Goal: Transaction & Acquisition: Purchase product/service

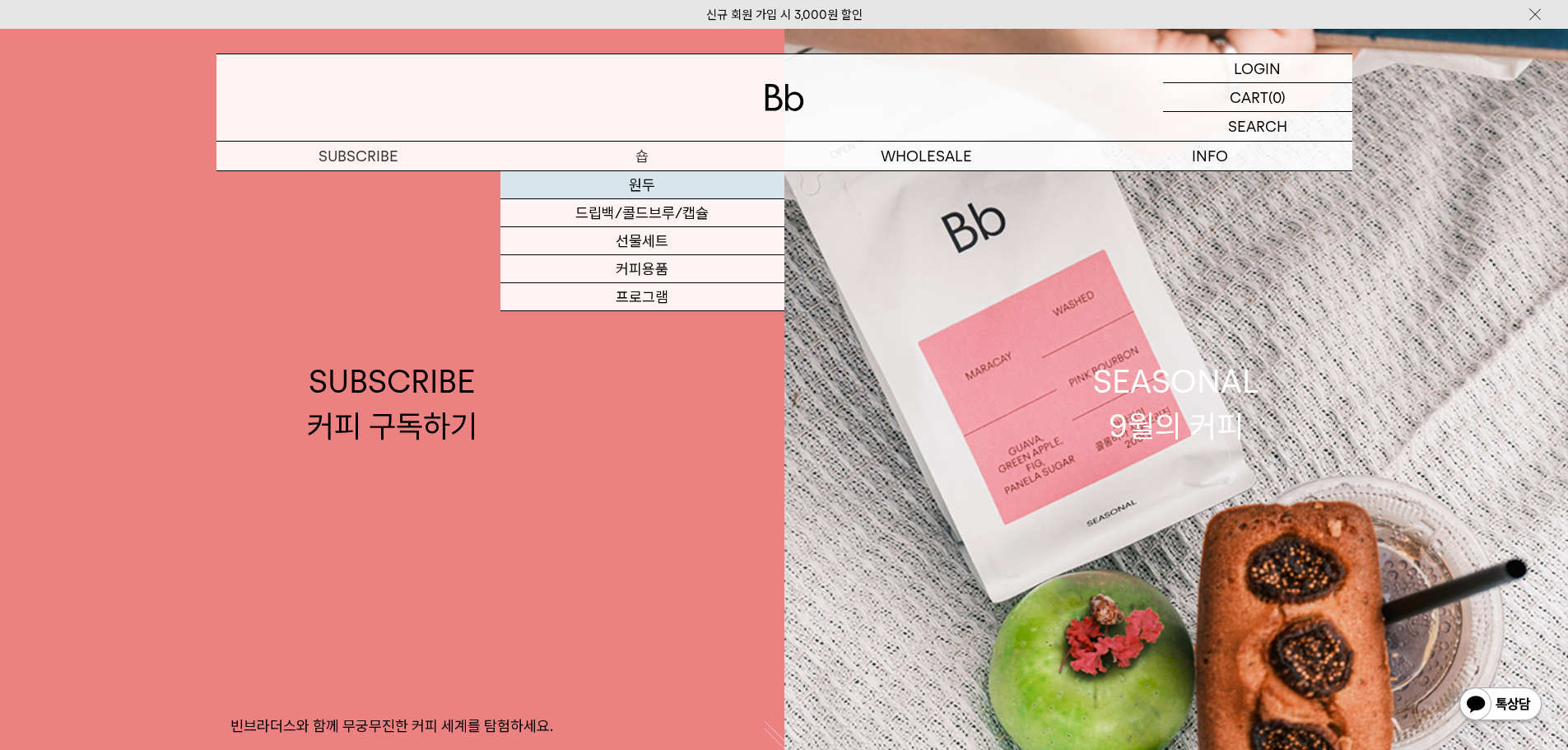
click at [646, 182] on link "원두" at bounding box center [642, 185] width 284 height 28
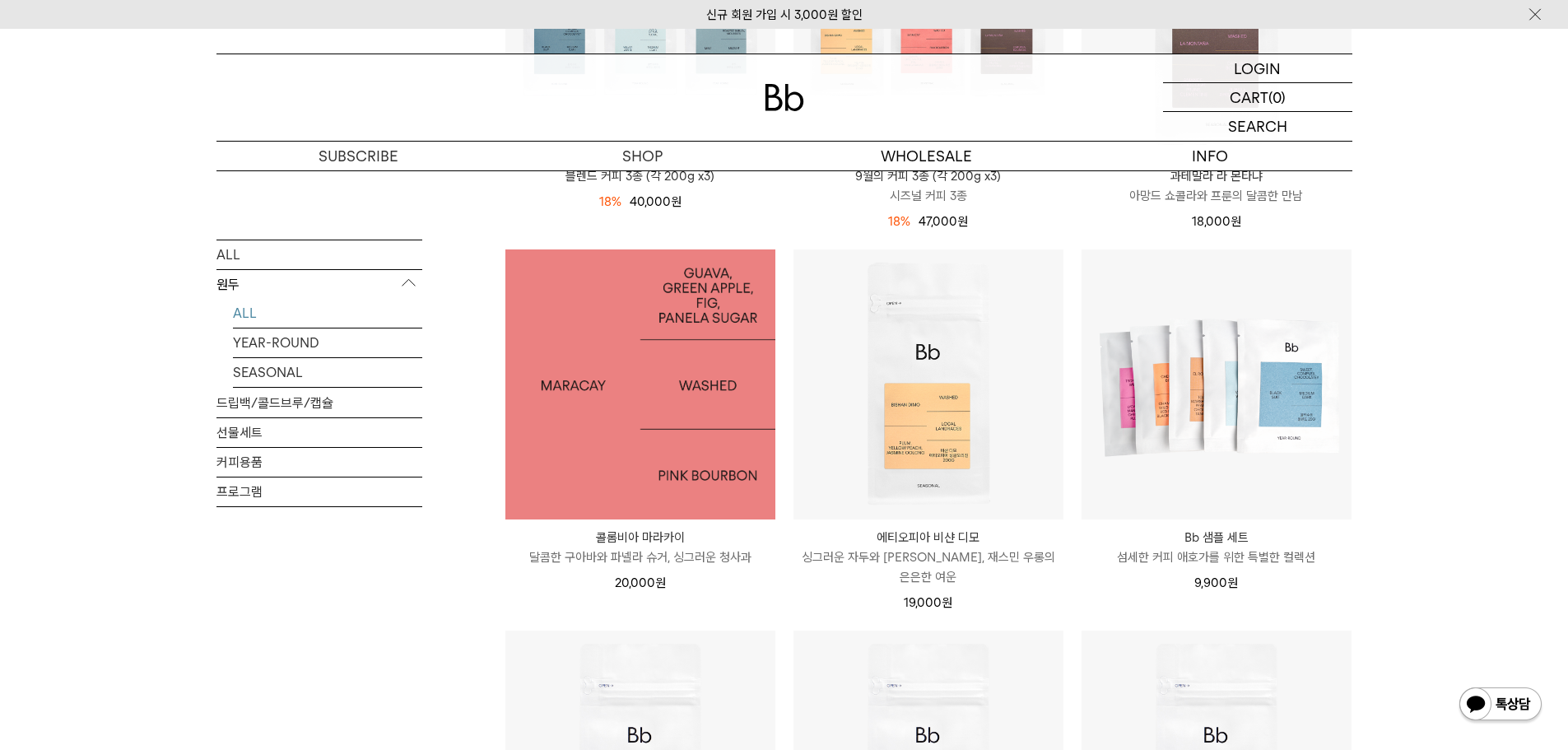
scroll to position [1070, 0]
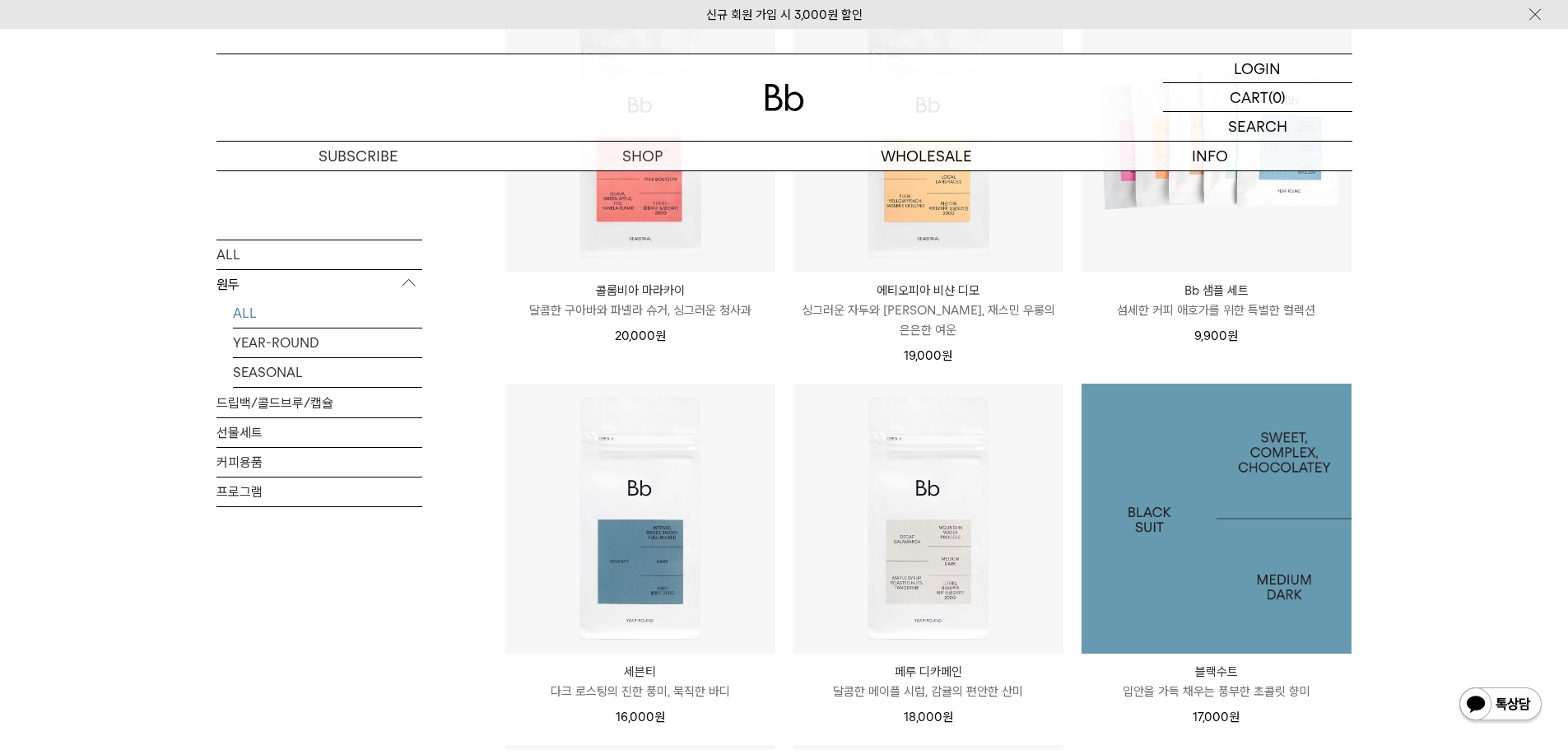
click at [1193, 570] on img at bounding box center [1217, 518] width 270 height 270
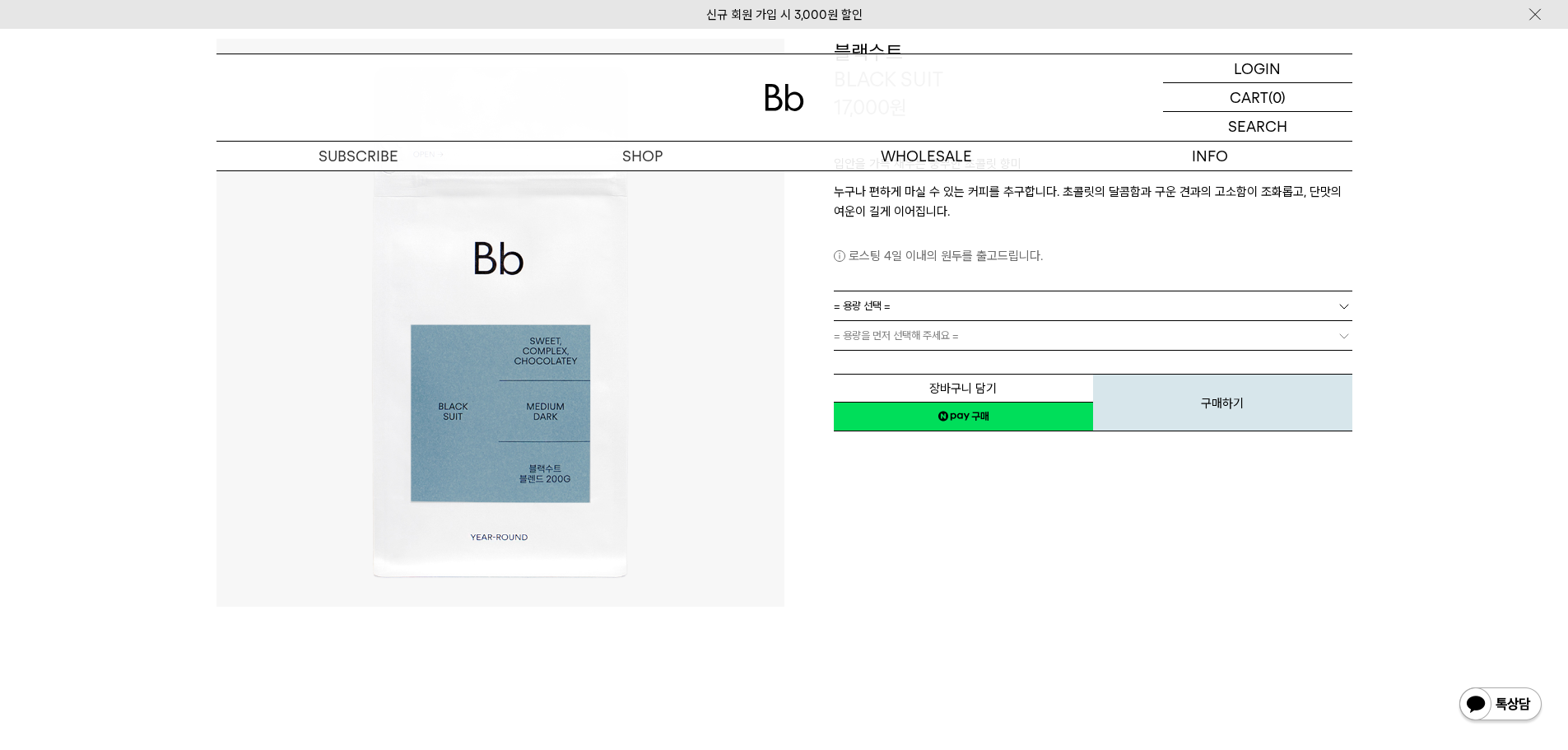
scroll to position [82, 0]
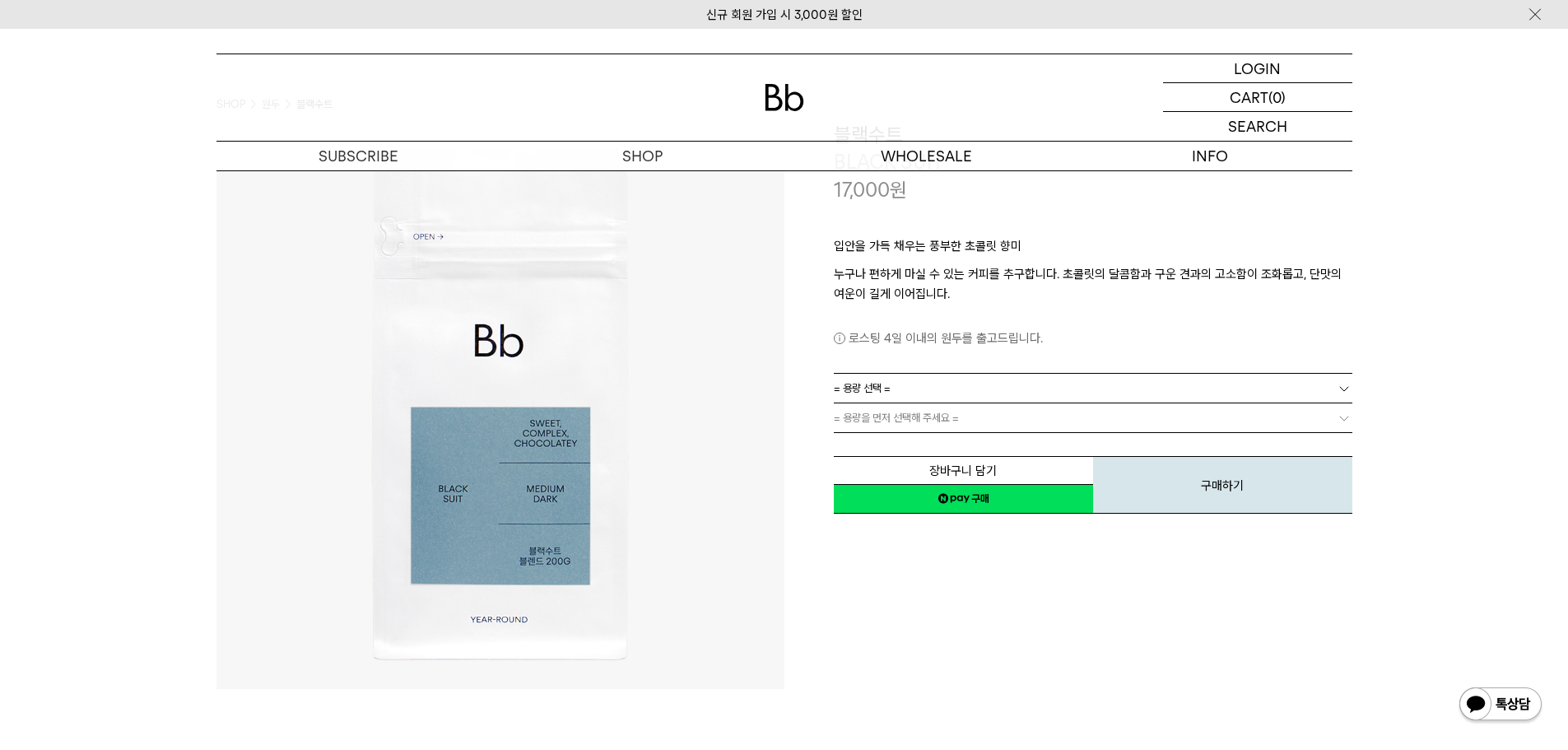
click at [922, 400] on link "= 용량 선택 =" at bounding box center [1093, 388] width 518 height 29
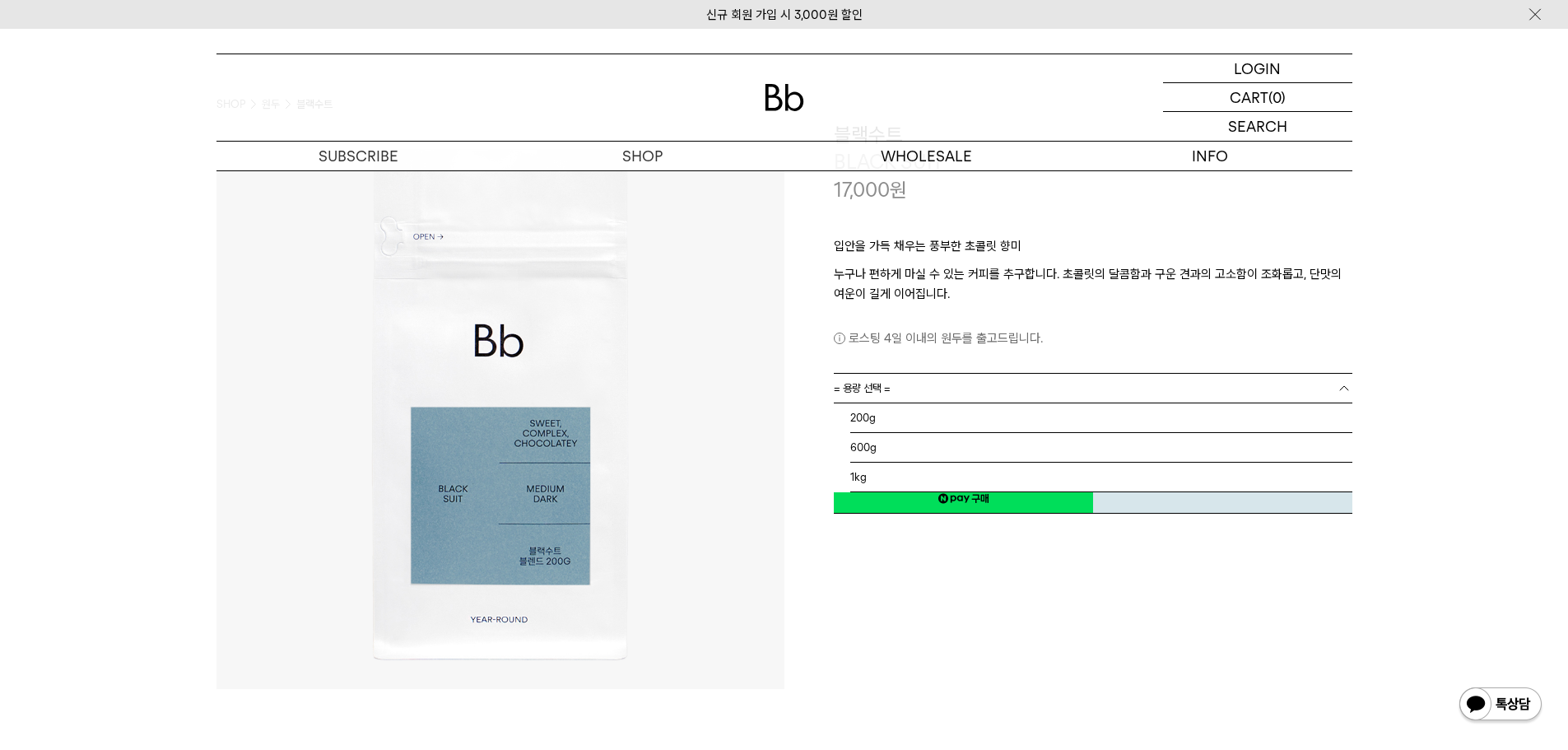
click at [932, 395] on link "= 용량 선택 =" at bounding box center [1093, 388] width 518 height 29
click at [935, 392] on link "= 용량 선택 =" at bounding box center [1093, 388] width 518 height 29
click at [922, 472] on li "1kg" at bounding box center [1101, 477] width 502 height 30
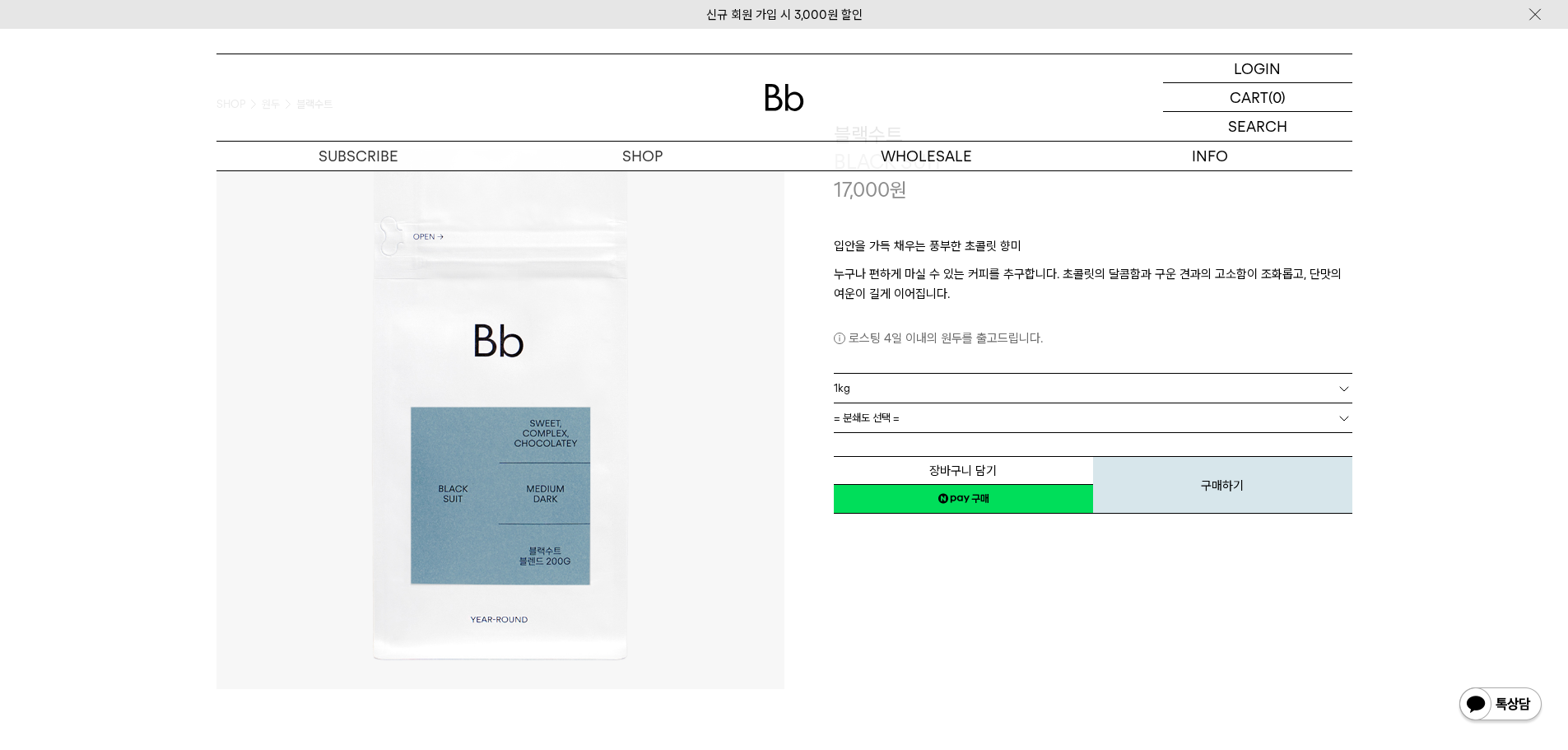
click at [933, 428] on link "= 분쇄도 선택 =" at bounding box center [1093, 417] width 518 height 29
click at [882, 413] on span "= 분쇄도 선택 =" at bounding box center [867, 417] width 66 height 29
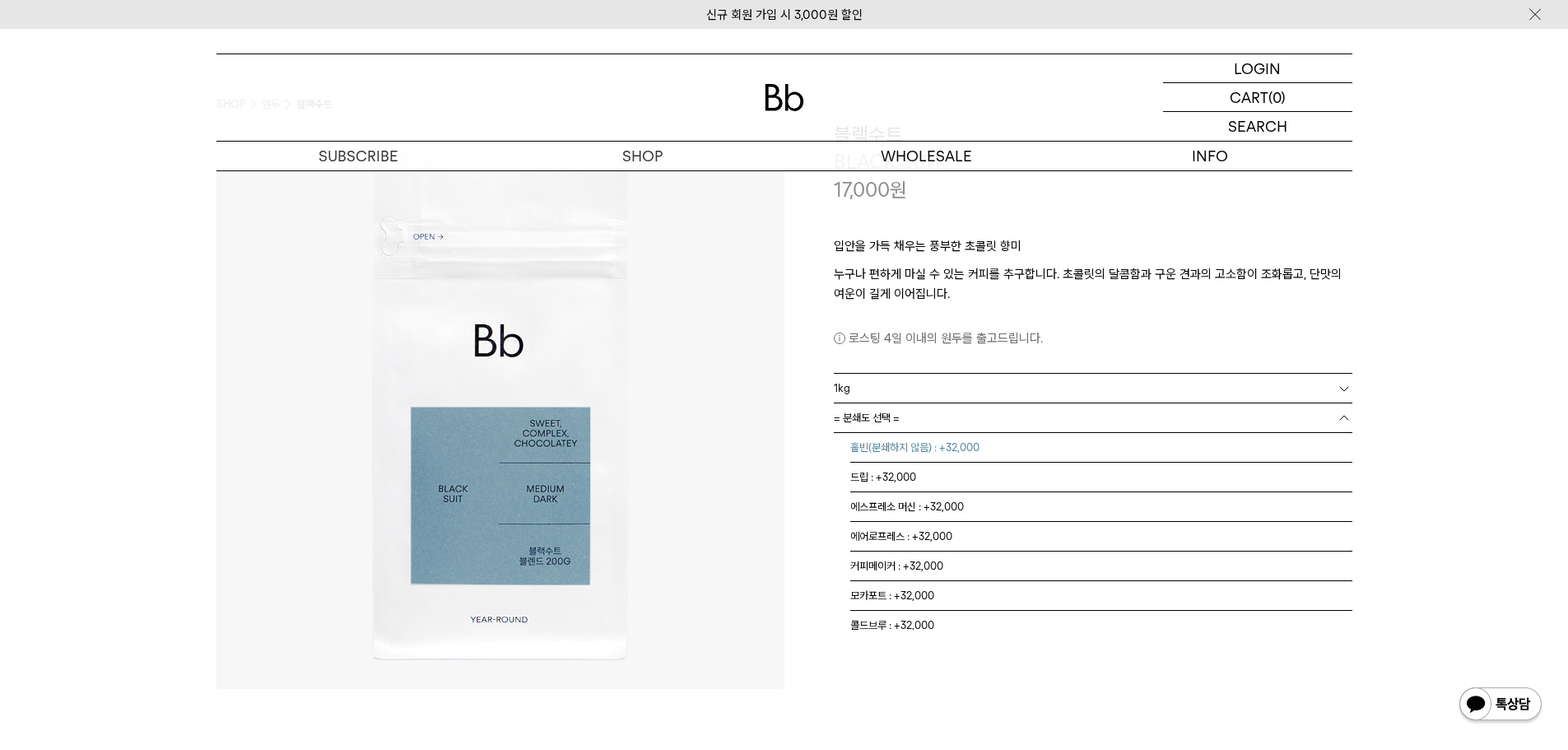
click at [924, 451] on li "홀빈(분쇄하지 않음) : +32,000" at bounding box center [1101, 447] width 502 height 30
